Goal: Task Accomplishment & Management: Manage account settings

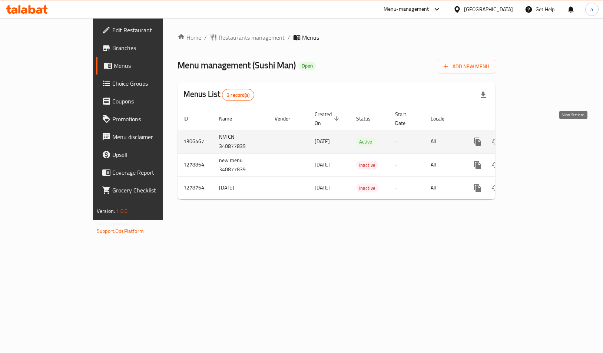
click at [540, 133] on link "enhanced table" at bounding box center [531, 142] width 18 height 18
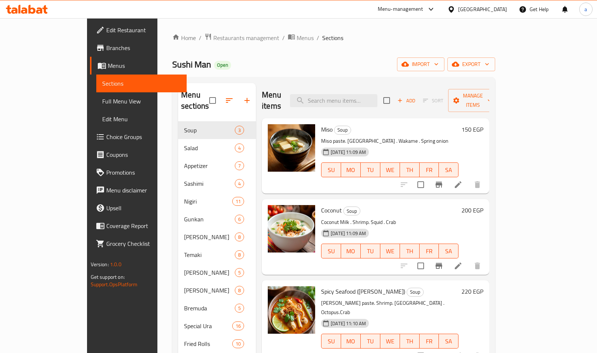
click at [106, 137] on span "Choice Groups" at bounding box center [143, 136] width 74 height 9
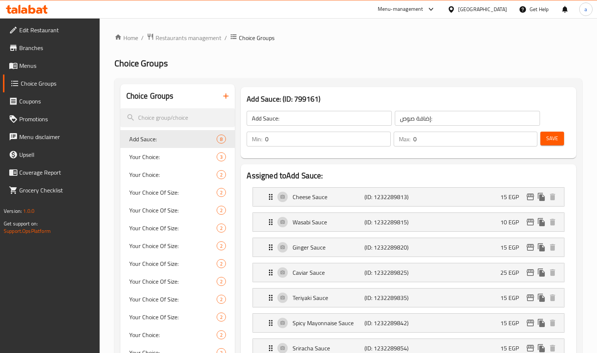
click at [203, 39] on span "Restaurants management" at bounding box center [189, 37] width 66 height 9
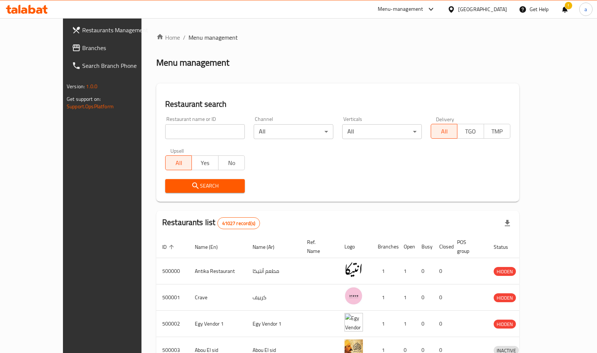
click at [82, 50] on span "Branches" at bounding box center [119, 47] width 74 height 9
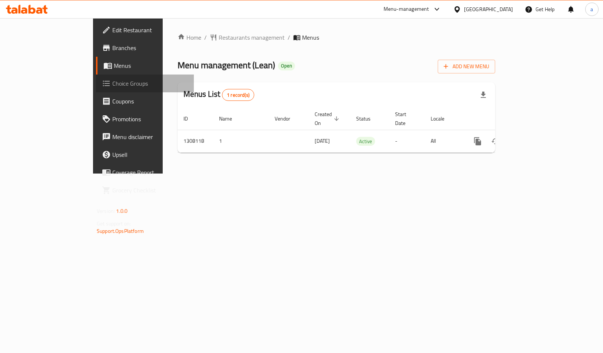
click at [112, 85] on span "Choice Groups" at bounding box center [150, 83] width 76 height 9
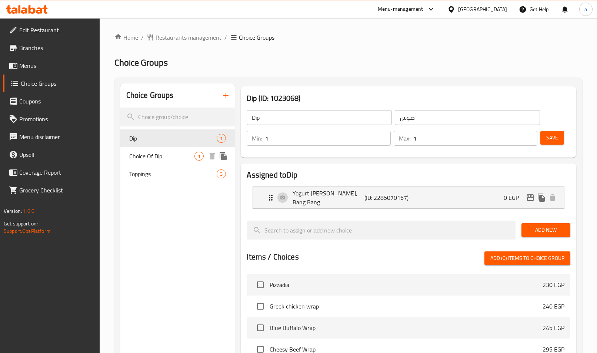
click at [150, 160] on span "Choice Of Dip" at bounding box center [162, 156] width 66 height 9
type input "Choice Of Dip"
type input "اختار الصوس"
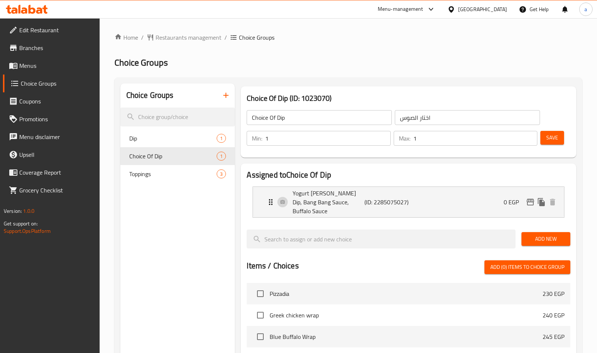
click at [394, 36] on ol "Home / Restaurants management / Choice Groups" at bounding box center [349, 37] width 468 height 9
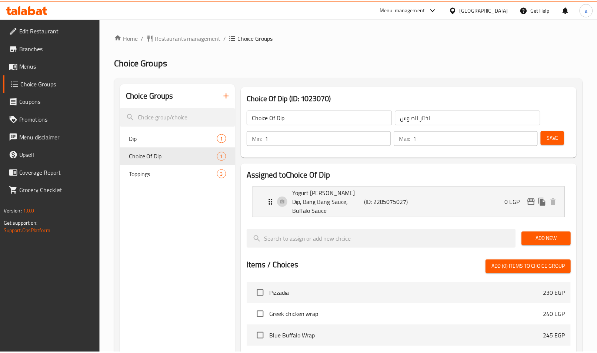
scroll to position [211, 0]
